Goal: Information Seeking & Learning: Understand process/instructions

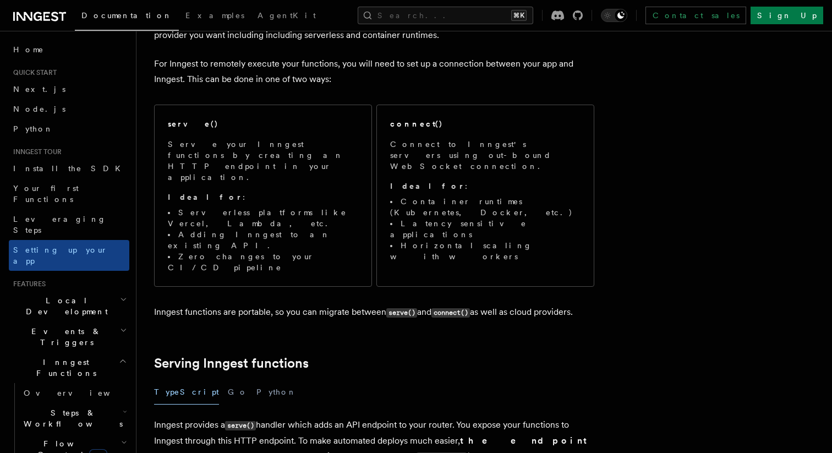
scroll to position [54, 0]
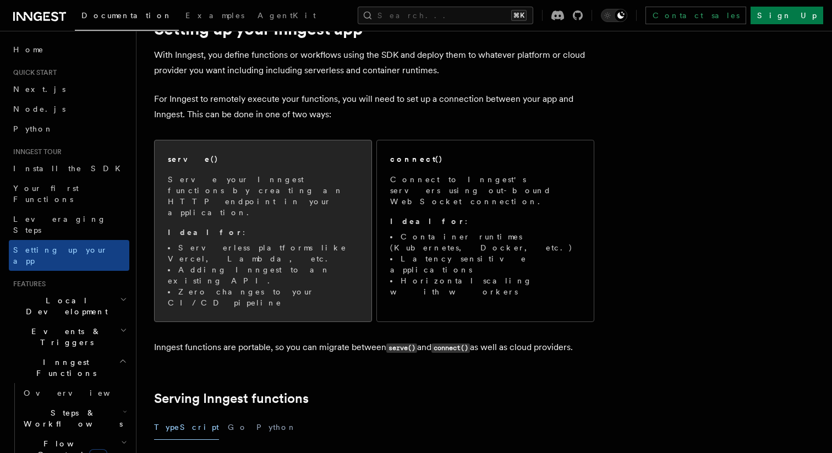
click at [316, 168] on div "serve() Serve your Inngest functions by creating an HTTP endpoint in your appli…" at bounding box center [263, 230] width 190 height 155
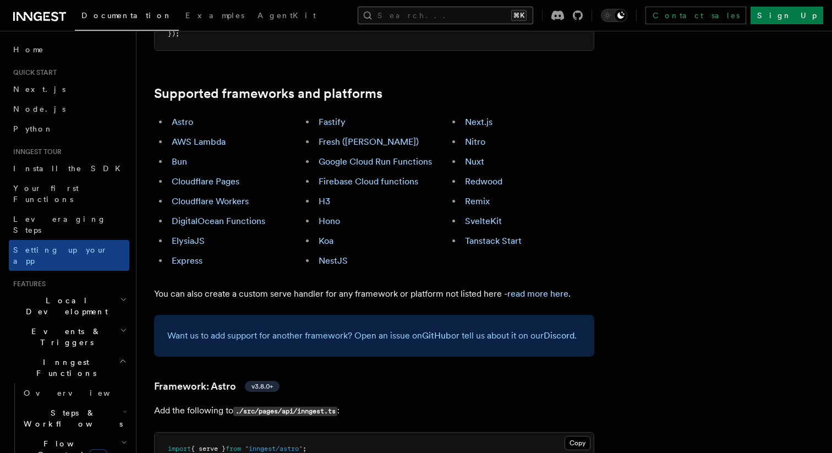
click at [514, 9] on button "Search... ⌘K" at bounding box center [445, 16] width 175 height 18
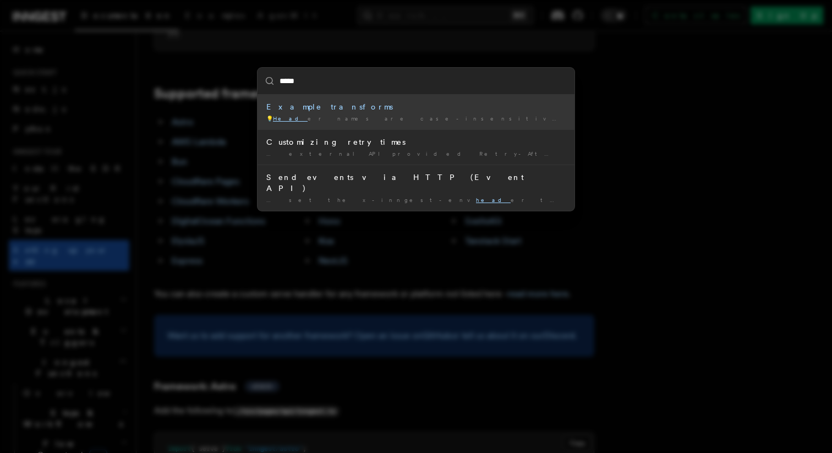
type input "******"
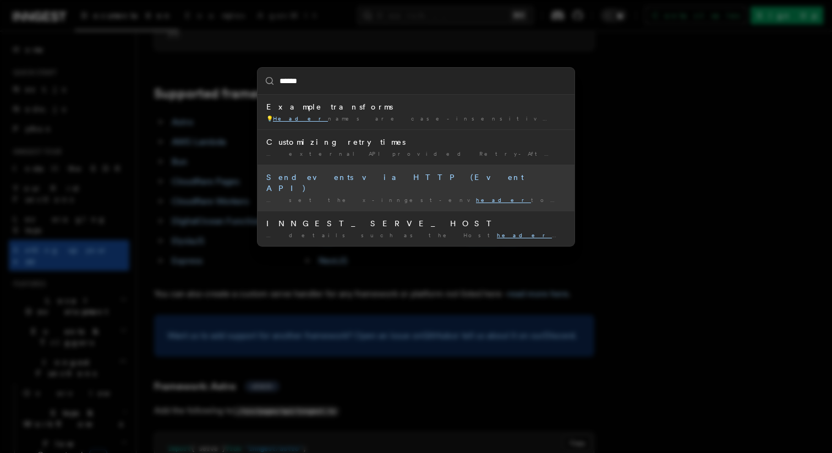
click at [362, 179] on div "Send events via HTTP (Event API)" at bounding box center [415, 183] width 299 height 22
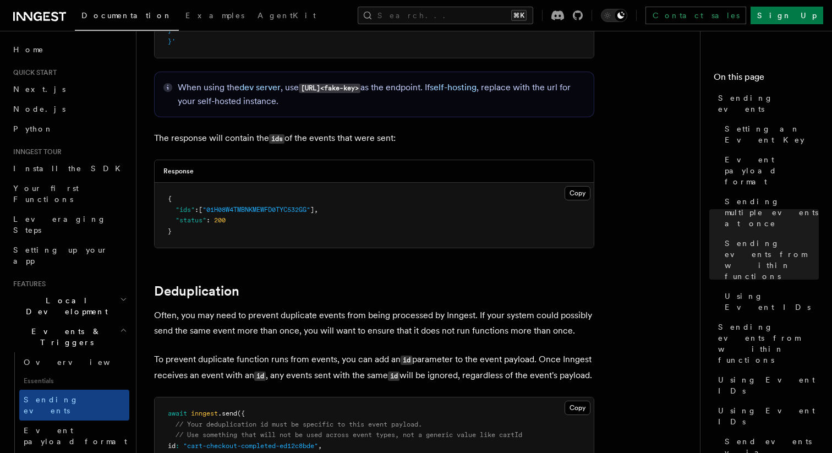
scroll to position [2558, 0]
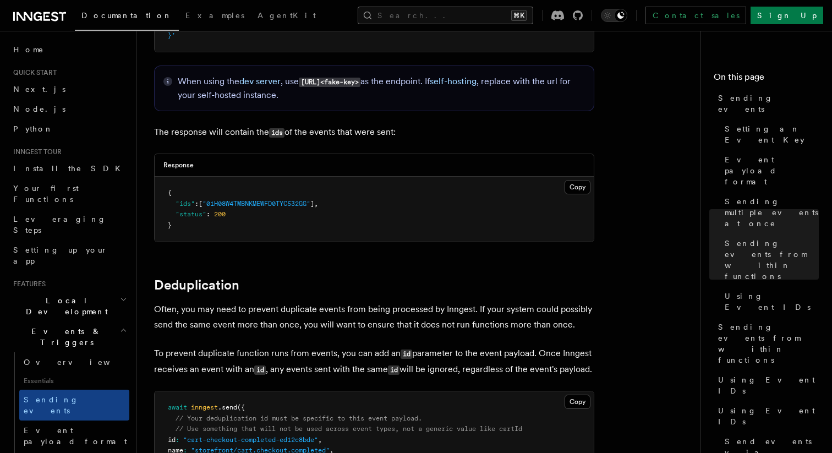
click at [432, 18] on button "Search... ⌘K" at bounding box center [445, 16] width 175 height 18
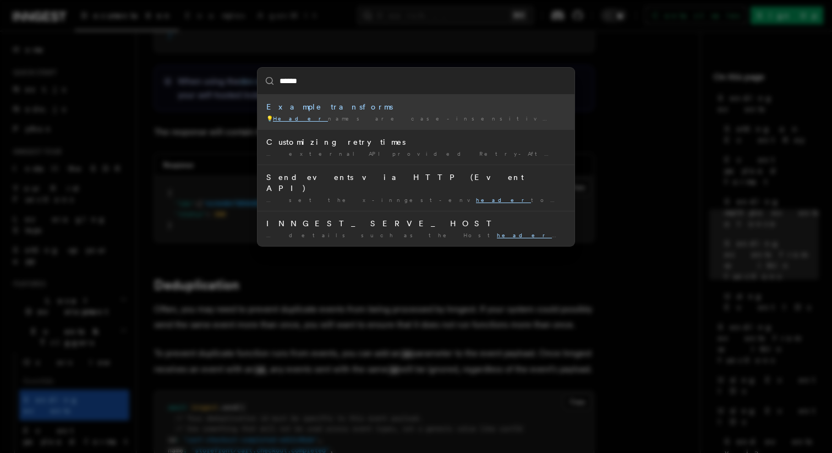
type input "*******"
click at [296, 105] on div "Example transforms" at bounding box center [415, 106] width 299 height 11
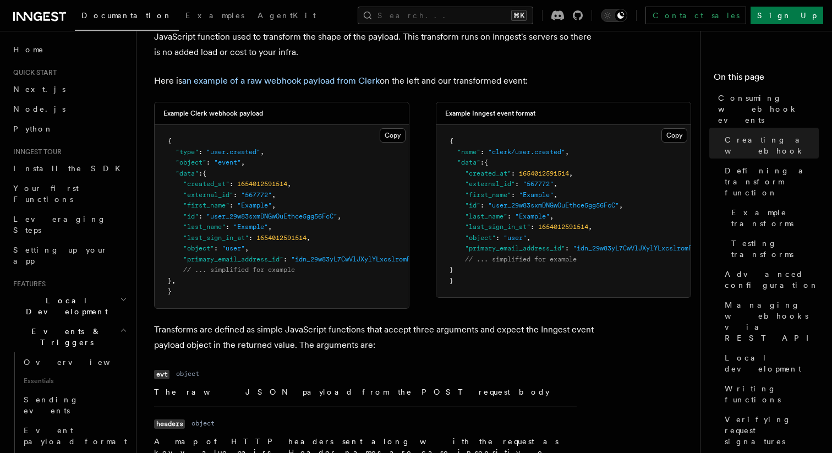
scroll to position [891, 0]
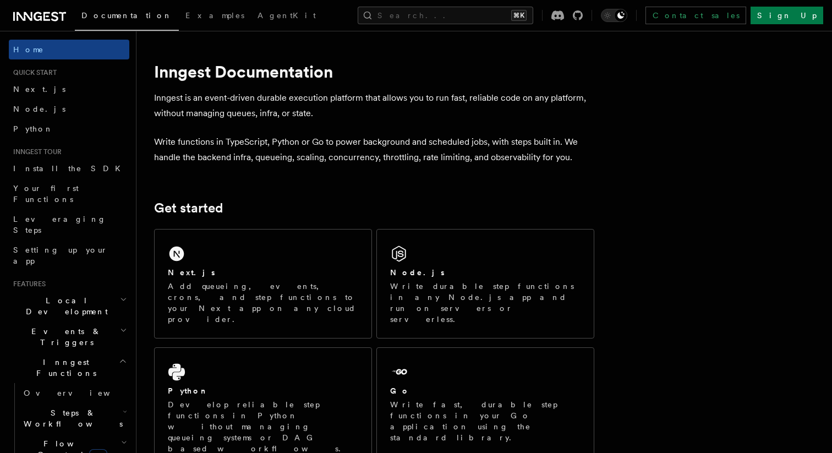
click at [425, 29] on div "Documentation Examples AgentKit Search... ⌘K Contact sales Sign Up" at bounding box center [416, 15] width 832 height 31
click at [434, 17] on button "Search... ⌘K" at bounding box center [445, 16] width 175 height 18
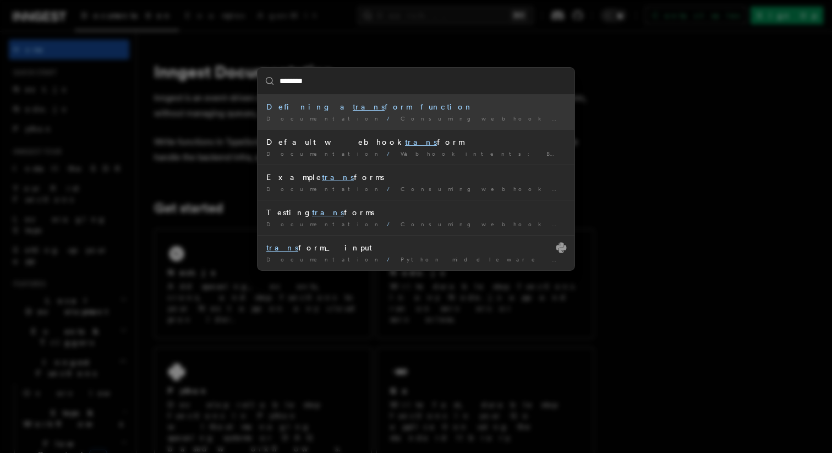
type input "*********"
click at [364, 106] on div "Defining a transform function" at bounding box center [415, 106] width 299 height 11
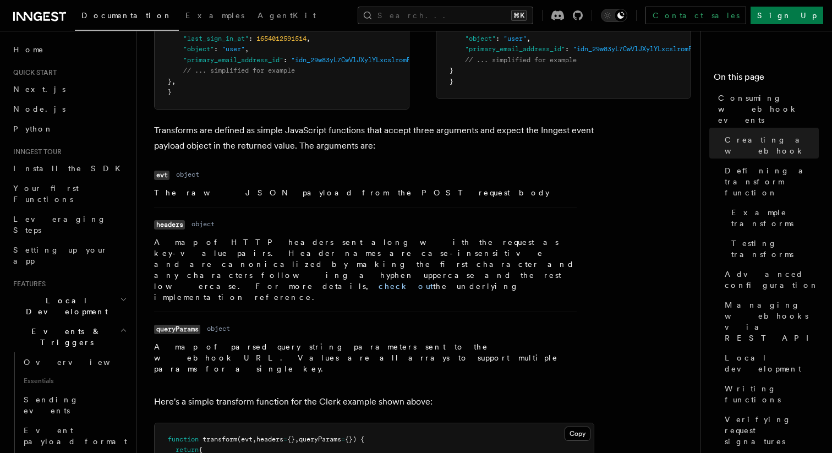
scroll to position [1092, 0]
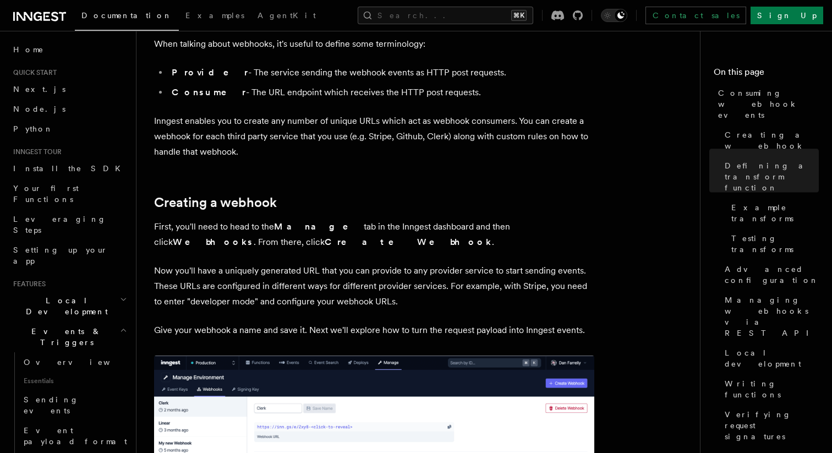
scroll to position [1076, 0]
